Goal: Task Accomplishment & Management: Manage account settings

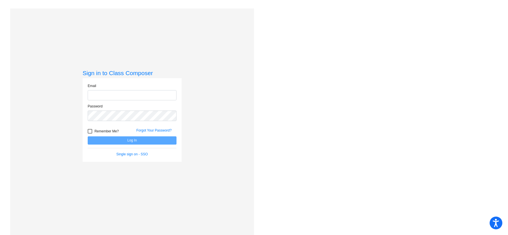
type input "[EMAIL_ADDRESS][DOMAIN_NAME]"
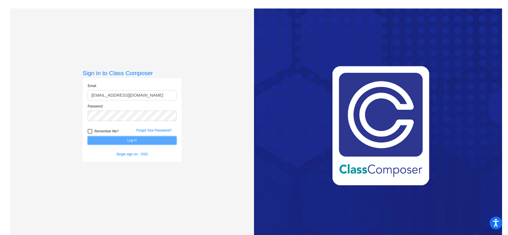
click at [133, 140] on button "Log In" at bounding box center [132, 140] width 89 height 8
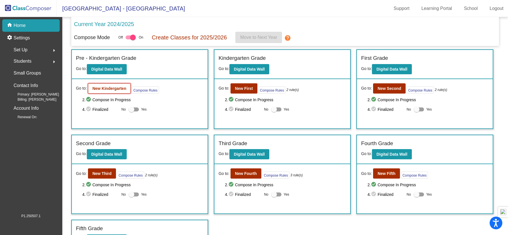
click at [115, 90] on b "New Kindergarten" at bounding box center [110, 88] width 34 height 5
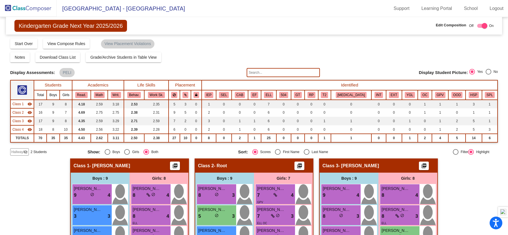
click at [502, 46] on mat-sidenav-content "Kindergarten Grade Next Year 2025/2026 Edit Composition Off On Incoming Digital…" at bounding box center [254, 126] width 508 height 218
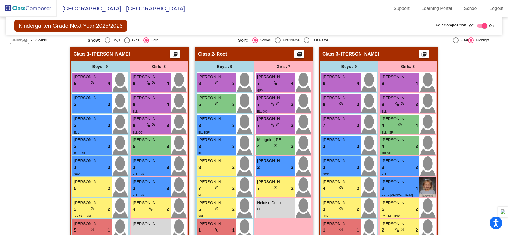
scroll to position [110, 0]
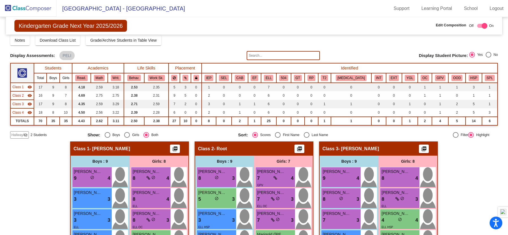
scroll to position [0, 0]
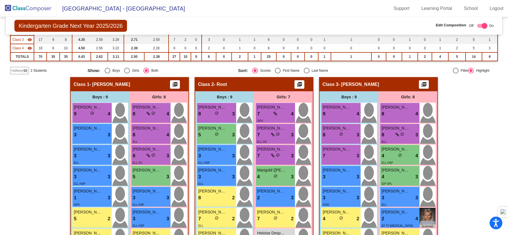
scroll to position [78, 0]
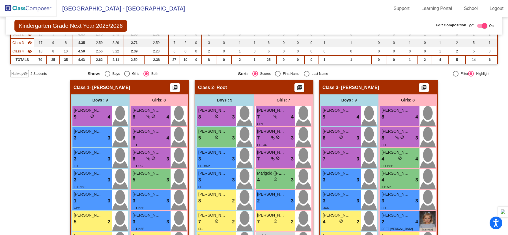
click at [18, 74] on span "Hallway" at bounding box center [17, 73] width 12 height 5
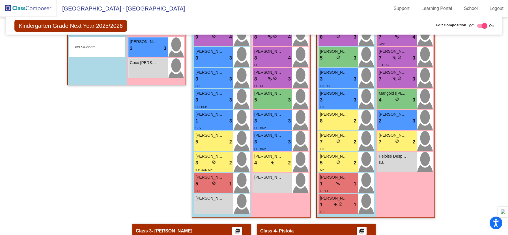
scroll to position [157, 0]
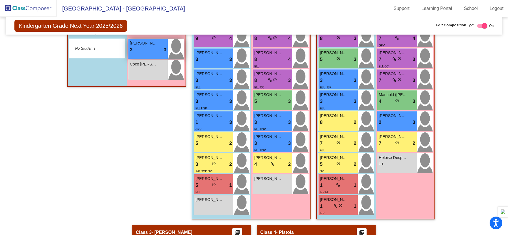
click at [145, 48] on div "3 lock do_not_disturb_alt 3" at bounding box center [148, 49] width 37 height 7
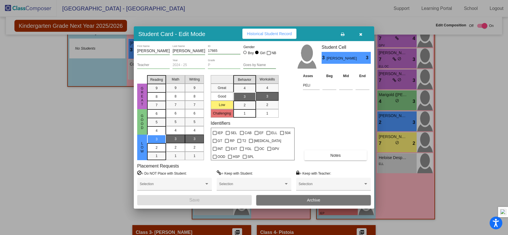
click at [361, 33] on icon "button" at bounding box center [361, 34] width 3 height 4
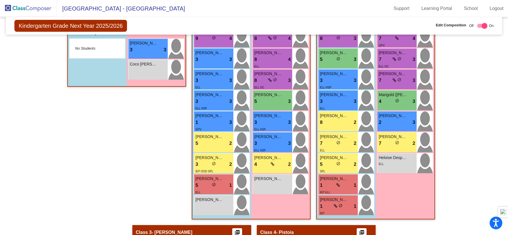
click at [489, 155] on div "Hallway - Hallway Class picture_as_pdf Add Student First Name Last Name Student…" at bounding box center [254, 235] width 488 height 467
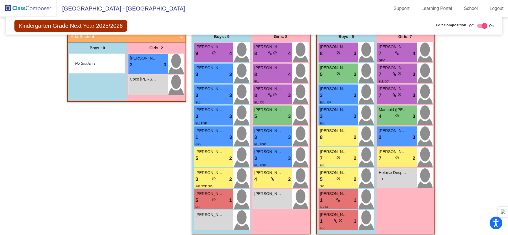
scroll to position [140, 0]
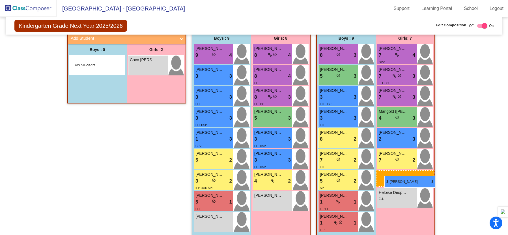
drag, startPoint x: 141, startPoint y: 63, endPoint x: 385, endPoint y: 176, distance: 268.1
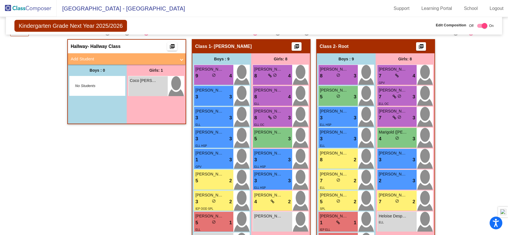
scroll to position [118, 0]
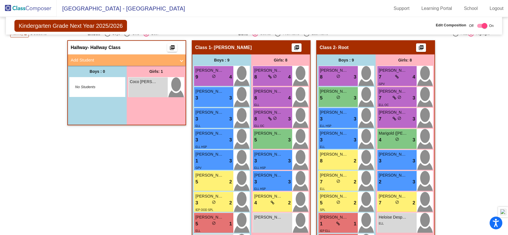
click at [36, 8] on img at bounding box center [28, 8] width 57 height 17
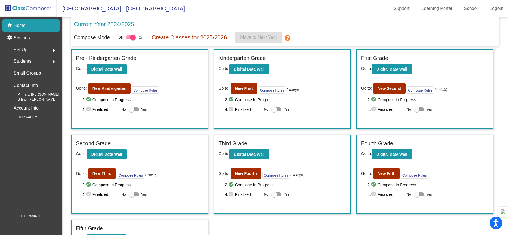
click at [35, 63] on div "Students arrow_right" at bounding box center [33, 60] width 54 height 11
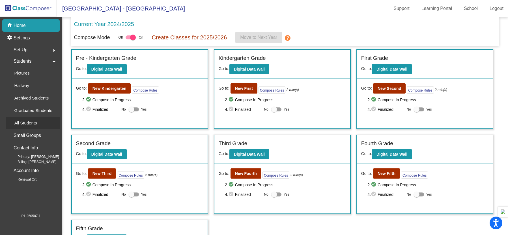
click at [34, 119] on p "All Students" at bounding box center [25, 122] width 23 height 7
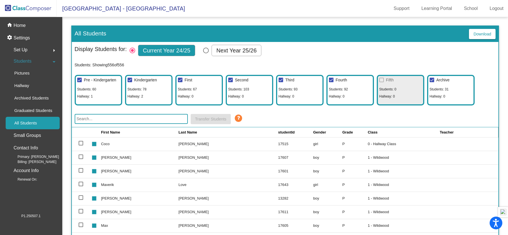
click at [99, 120] on input "text" at bounding box center [131, 119] width 113 height 10
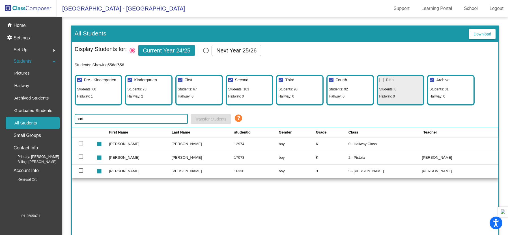
type input "port"
click at [81, 142] on div at bounding box center [81, 143] width 5 height 5
click at [81, 145] on input "select row 63" at bounding box center [81, 145] width 0 height 0
click at [82, 142] on div at bounding box center [81, 143] width 5 height 5
click at [81, 145] on input "deselect row 63" at bounding box center [81, 145] width 0 height 0
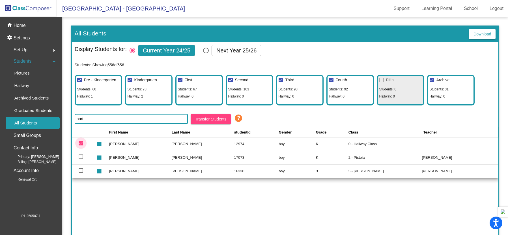
checkbox input "false"
click at [96, 90] on span "Students: 60" at bounding box center [86, 89] width 19 height 6
drag, startPoint x: 106, startPoint y: 79, endPoint x: 129, endPoint y: 78, distance: 22.7
click at [106, 79] on span "Pre - Kindergarten" at bounding box center [100, 80] width 32 height 5
click at [80, 82] on input "Pre - Kindergarten" at bounding box center [79, 82] width 0 height 0
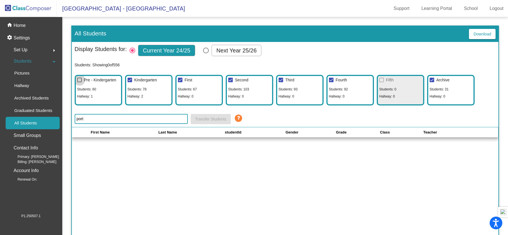
click at [79, 80] on div at bounding box center [79, 80] width 5 height 5
click at [79, 82] on input "Pre - Kindergarten" at bounding box center [79, 82] width 0 height 0
checkbox input "true"
click at [14, 8] on img at bounding box center [28, 8] width 57 height 17
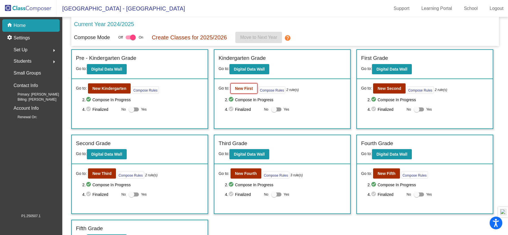
click at [244, 92] on button "New First" at bounding box center [244, 88] width 27 height 10
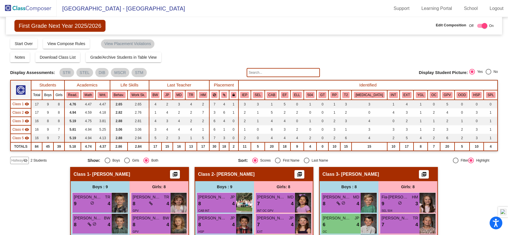
click at [22, 161] on span "Hallway" at bounding box center [17, 160] width 12 height 5
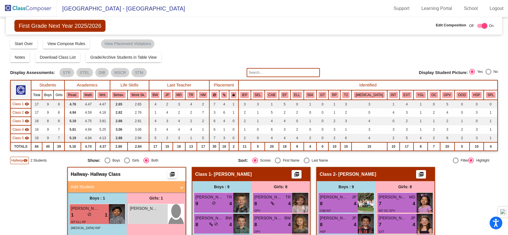
click at [504, 44] on mat-sidenav-content "First Grade Next Year 2025/2026 Edit Composition Off On Incoming Digital Data W…" at bounding box center [254, 126] width 508 height 218
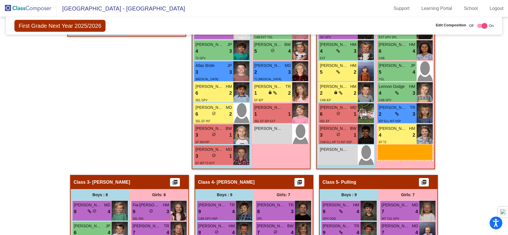
scroll to position [220, 0]
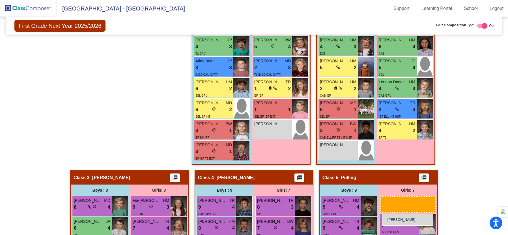
drag, startPoint x: 147, startPoint y: 69, endPoint x: 382, endPoint y: 213, distance: 276.2
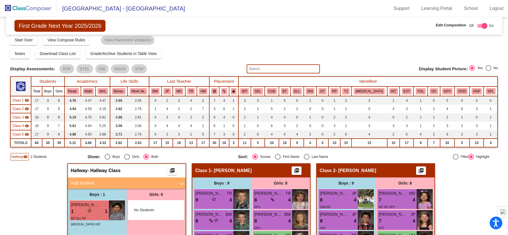
scroll to position [39, 0]
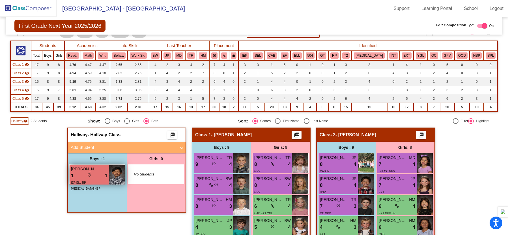
click at [91, 174] on div "1 lock do_not_disturb_alt 1" at bounding box center [89, 175] width 37 height 7
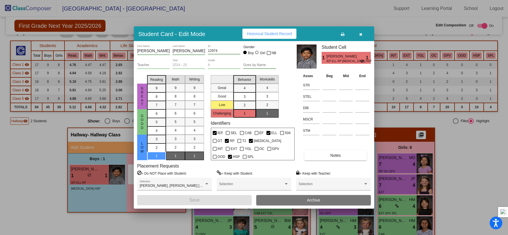
click at [361, 33] on icon "button" at bounding box center [361, 34] width 3 height 4
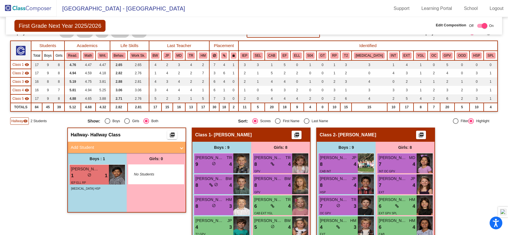
click at [18, 8] on img at bounding box center [28, 8] width 57 height 17
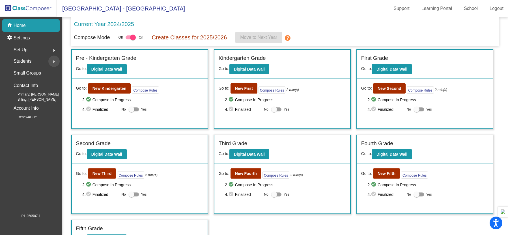
click at [54, 60] on mat-icon "arrow_right" at bounding box center [54, 61] width 7 height 7
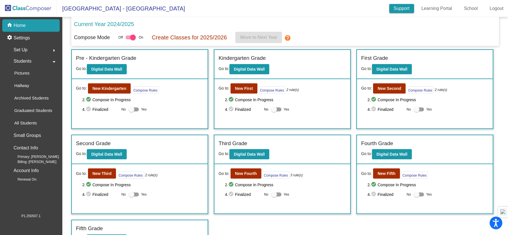
click at [408, 9] on link "Support" at bounding box center [402, 8] width 25 height 9
drag, startPoint x: 503, startPoint y: 55, endPoint x: 507, endPoint y: 76, distance: 21.1
click at [507, 76] on mat-sidenav-content "Current Year 2024/2025 Compose Mode Off On Create Classes for 2025/2026 Move to…" at bounding box center [285, 126] width 446 height 218
click at [239, 88] on b "New First" at bounding box center [244, 88] width 18 height 5
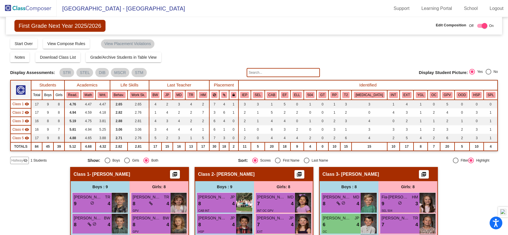
click at [19, 161] on span "Hallway" at bounding box center [17, 160] width 12 height 5
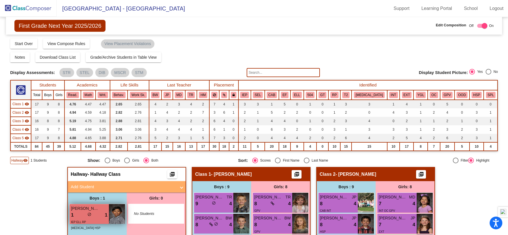
click at [81, 211] on div "1 lock do_not_disturb_alt 1" at bounding box center [89, 214] width 37 height 7
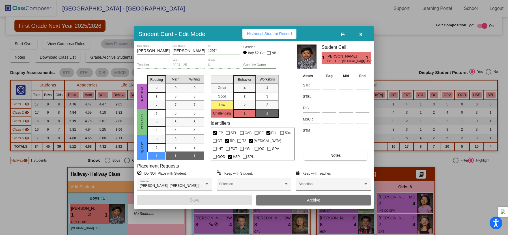
click at [361, 184] on span at bounding box center [331, 186] width 65 height 4
click at [325, 131] on span "None" at bounding box center [334, 132] width 70 height 10
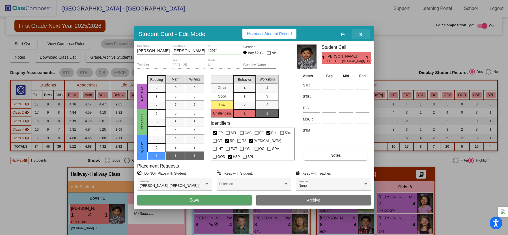
click at [361, 33] on icon "button" at bounding box center [361, 34] width 3 height 4
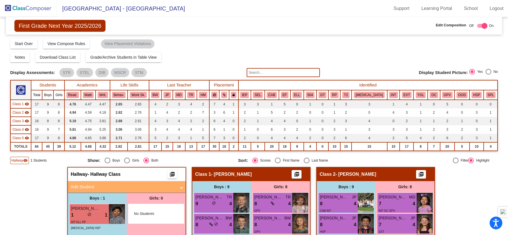
click at [27, 4] on img at bounding box center [28, 8] width 57 height 17
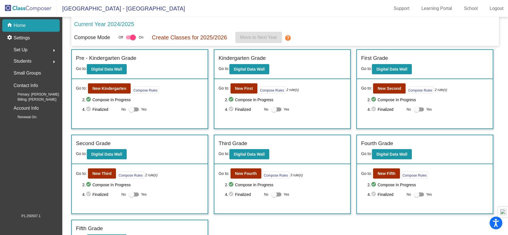
click at [500, 53] on mat-sidenav-content "Current Year 2024/2025 Compose Mode Off On Create Classes for 2025/2026 Move to…" at bounding box center [285, 126] width 446 height 218
click at [52, 49] on mat-icon "arrow_right" at bounding box center [54, 50] width 7 height 7
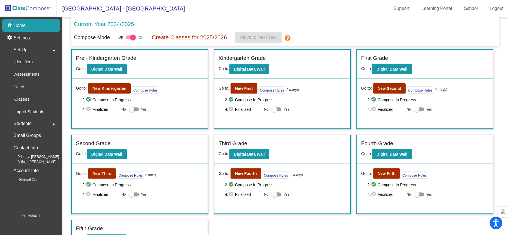
click at [22, 123] on span "Students" at bounding box center [23, 123] width 18 height 8
click at [55, 61] on mat-icon "arrow_drop_down" at bounding box center [54, 61] width 7 height 7
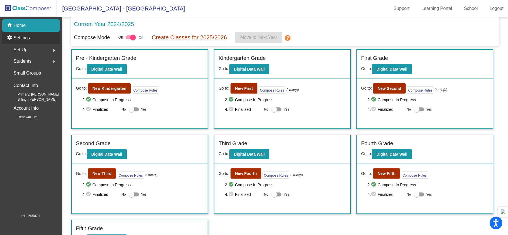
click at [16, 36] on p "Settings" at bounding box center [22, 38] width 16 height 7
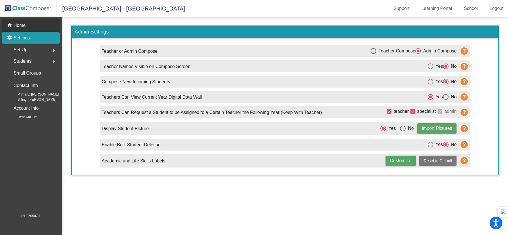
click at [22, 24] on p "Home" at bounding box center [20, 25] width 12 height 7
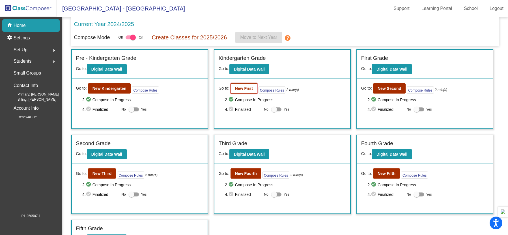
click at [242, 89] on b "New First" at bounding box center [244, 88] width 18 height 5
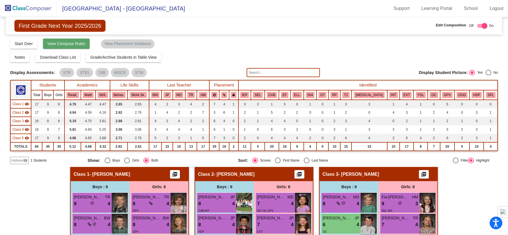
click at [68, 42] on span "View Compose Rules" at bounding box center [67, 43] width 38 height 5
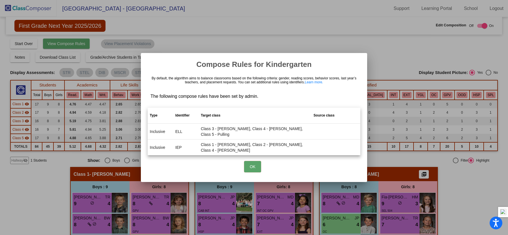
click at [68, 42] on div at bounding box center [254, 117] width 508 height 235
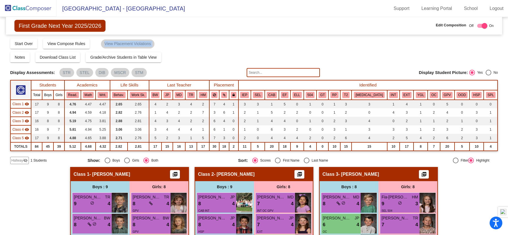
drag, startPoint x: 505, startPoint y: 34, endPoint x: 510, endPoint y: 61, distance: 27.2
click at [508, 61] on html "Accessibility Screen-Reader Guide, Feedback, and Issue Reporting | New window A…" at bounding box center [254, 117] width 508 height 235
click at [28, 161] on div "Hallway visibility_off" at bounding box center [19, 160] width 19 height 7
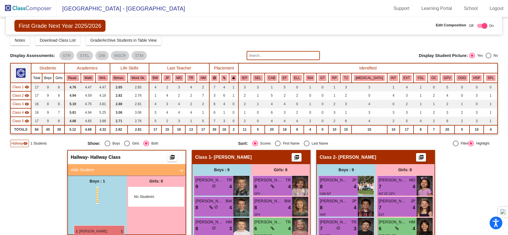
scroll to position [20, 0]
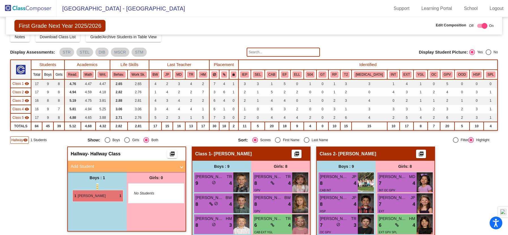
drag, startPoint x: 84, startPoint y: 217, endPoint x: 72, endPoint y: 190, distance: 29.1
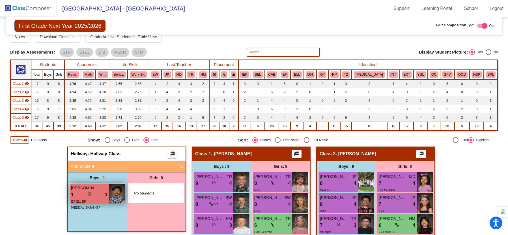
click at [78, 197] on div "1 lock do_not_disturb_alt 1" at bounding box center [89, 194] width 37 height 7
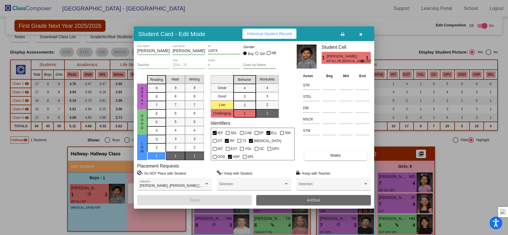
click at [317, 200] on span "Archive" at bounding box center [313, 200] width 13 height 5
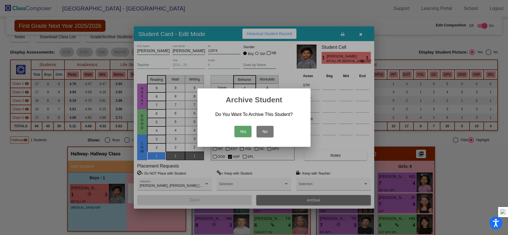
click at [243, 129] on button "Yes" at bounding box center [243, 131] width 17 height 11
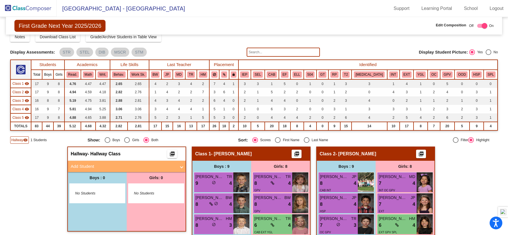
click at [14, 8] on img at bounding box center [28, 8] width 57 height 17
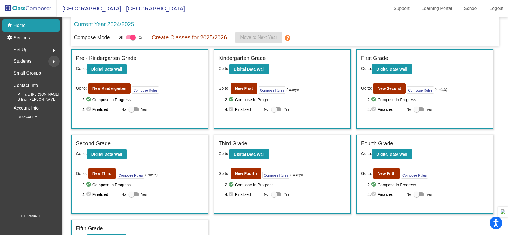
click at [52, 61] on mat-icon "arrow_right" at bounding box center [54, 61] width 7 height 7
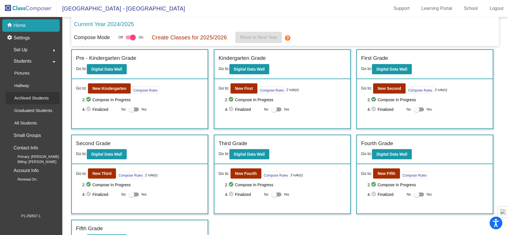
click at [39, 99] on p "Archived Students" at bounding box center [31, 98] width 35 height 7
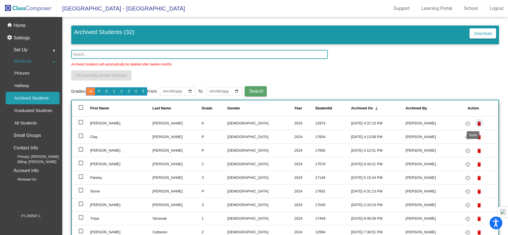
click at [476, 124] on mat-icon "delete" at bounding box center [479, 123] width 7 height 7
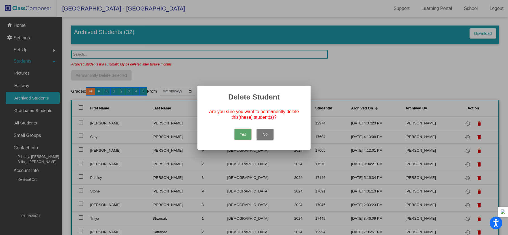
click at [244, 130] on button "Yes" at bounding box center [243, 134] width 17 height 11
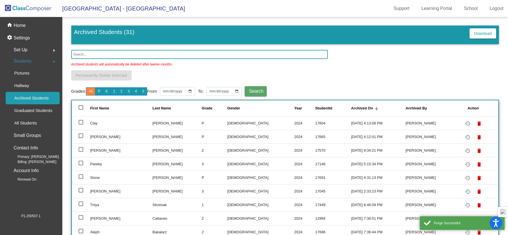
click at [25, 59] on span "Students" at bounding box center [23, 61] width 18 height 8
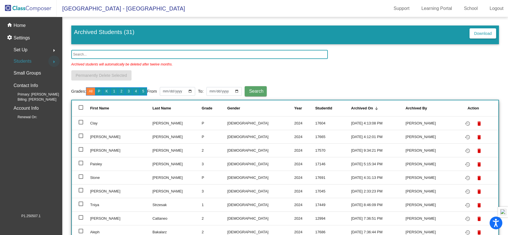
click at [52, 60] on mat-icon "arrow_right" at bounding box center [54, 61] width 7 height 7
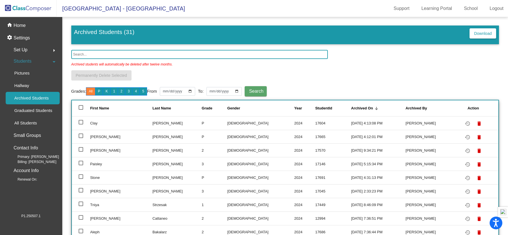
click at [23, 49] on span "Set Up" at bounding box center [21, 50] width 14 height 8
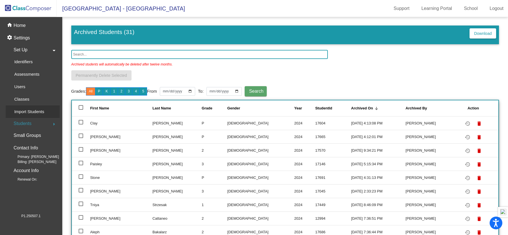
click at [25, 110] on p "Import Students" at bounding box center [29, 111] width 30 height 7
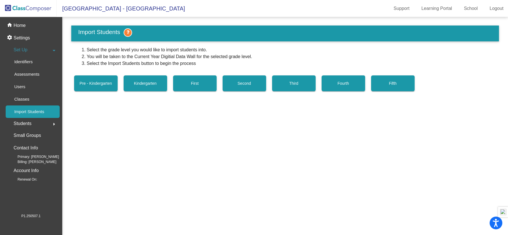
click at [145, 82] on span "Kindergarten" at bounding box center [145, 83] width 23 height 5
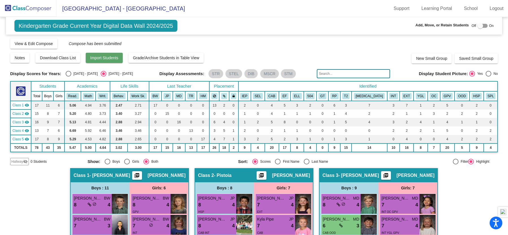
click at [101, 55] on span "Import Students" at bounding box center [104, 57] width 28 height 5
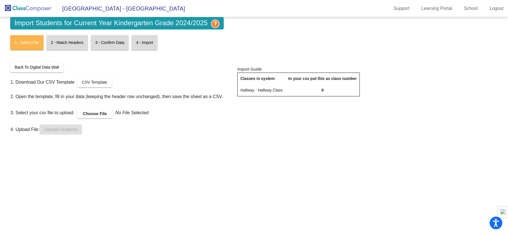
click at [26, 8] on img at bounding box center [28, 8] width 57 height 17
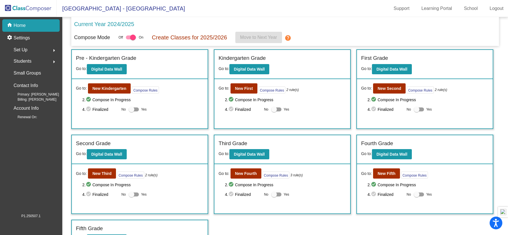
click at [362, 28] on div "Current Year 2024/2025" at bounding box center [285, 26] width 423 height 12
